Goal: Find specific page/section: Find specific page/section

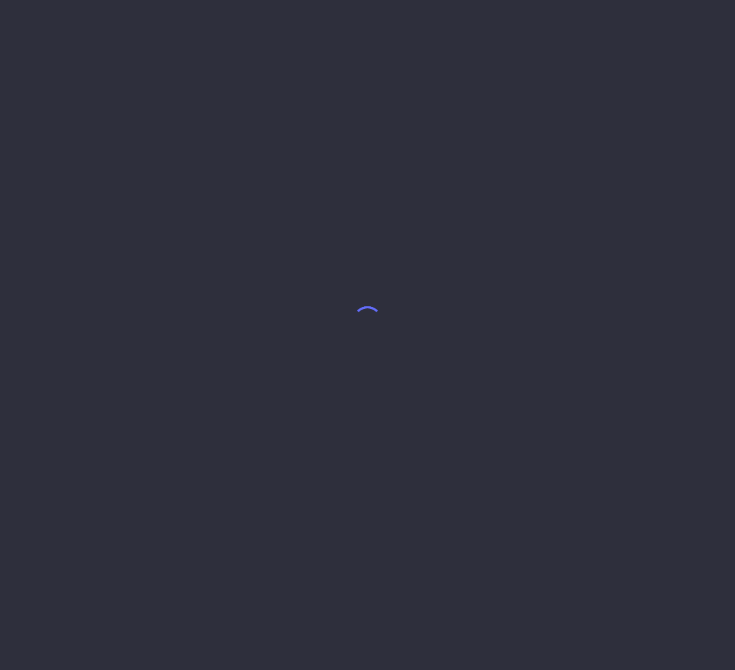
select select "8"
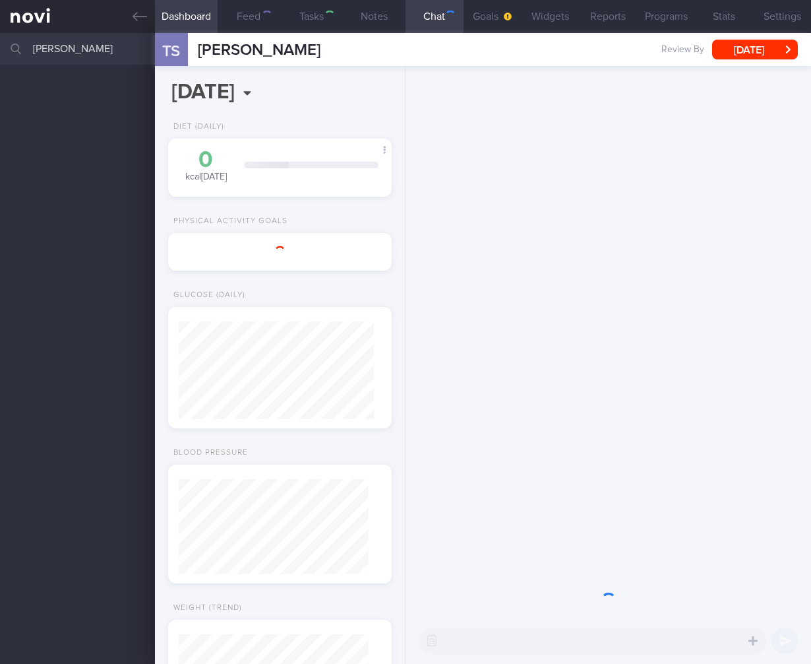
select select "4"
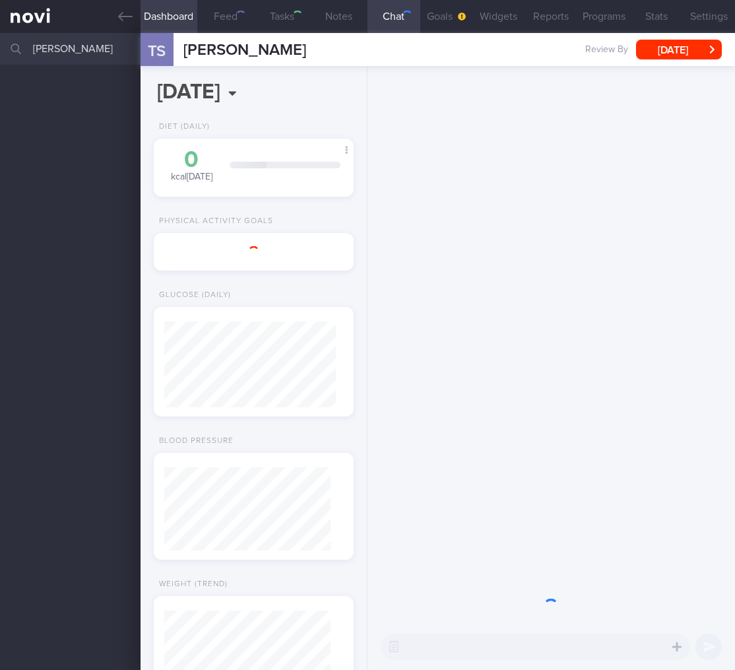
select select "4"
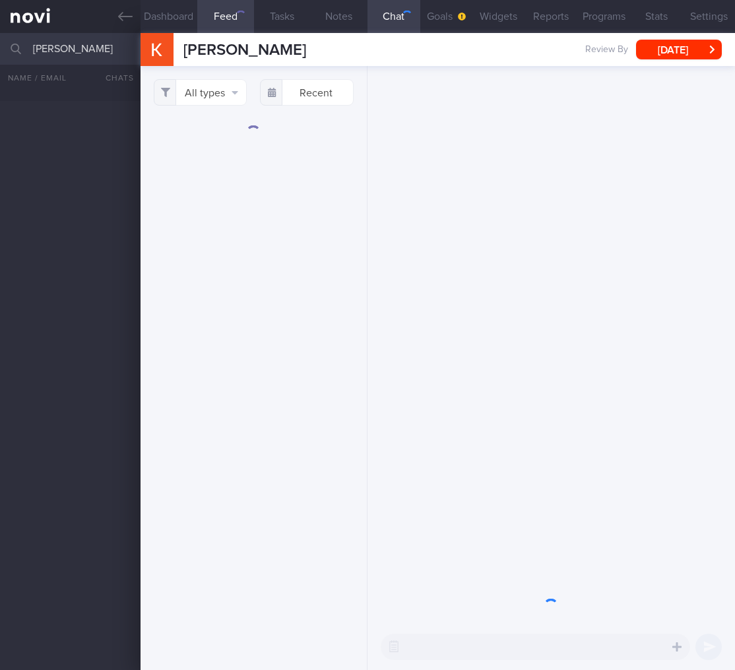
select select "9"
